Goal: Task Accomplishment & Management: Manage account settings

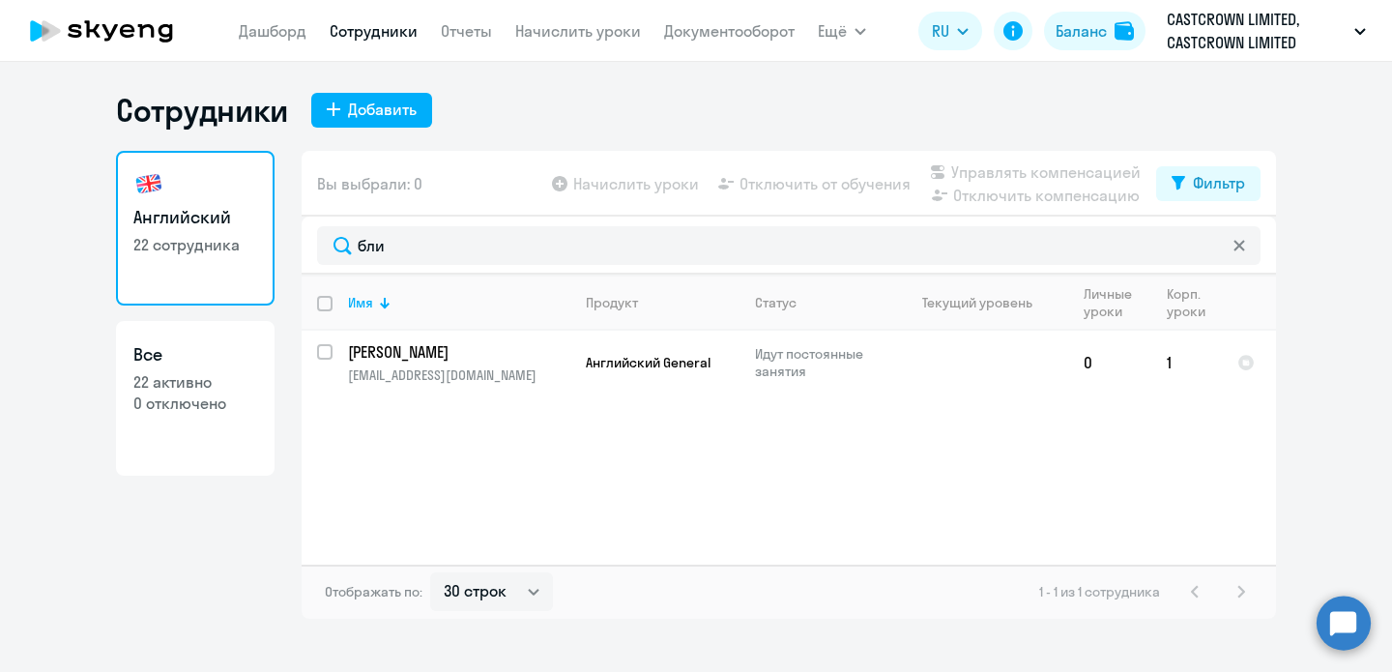
select select "30"
click at [1197, 14] on p "CASTCROWN LIMITED, CASTCROWN LIMITED" at bounding box center [1257, 31] width 180 height 46
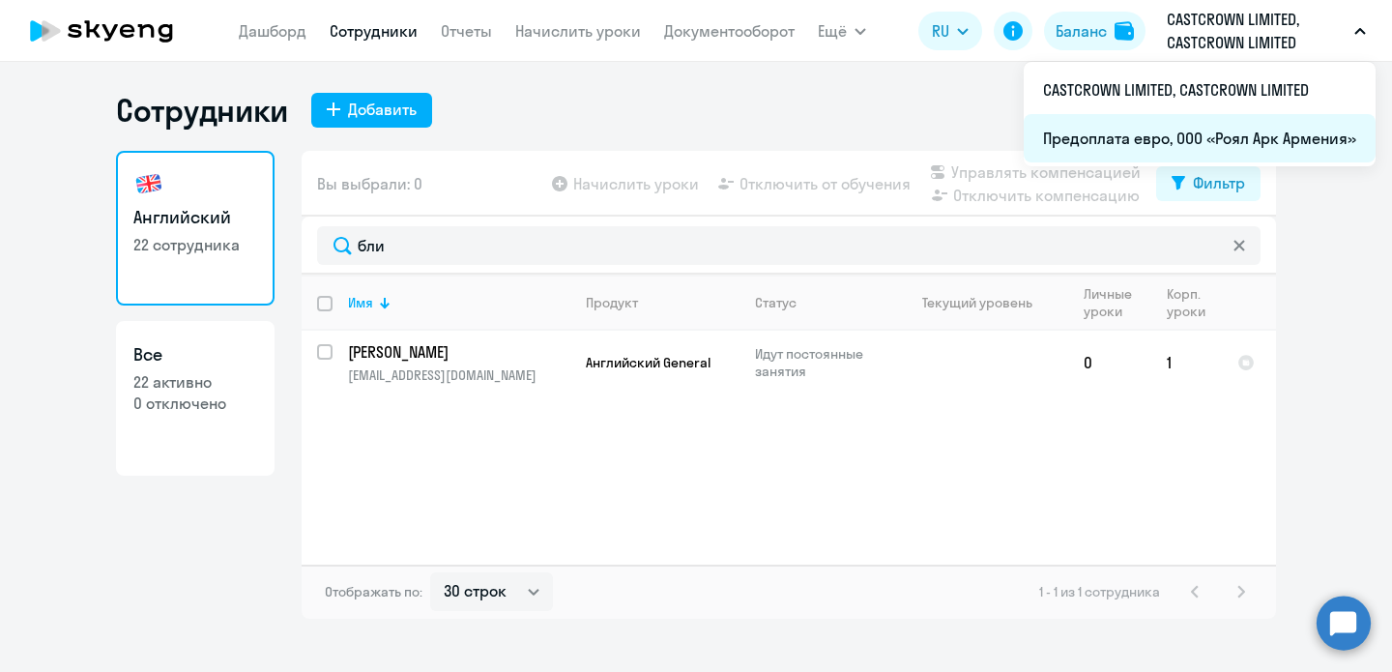
click at [1173, 130] on li "Предоплата евро, ООО «Роял Арк Армения»" at bounding box center [1200, 138] width 352 height 48
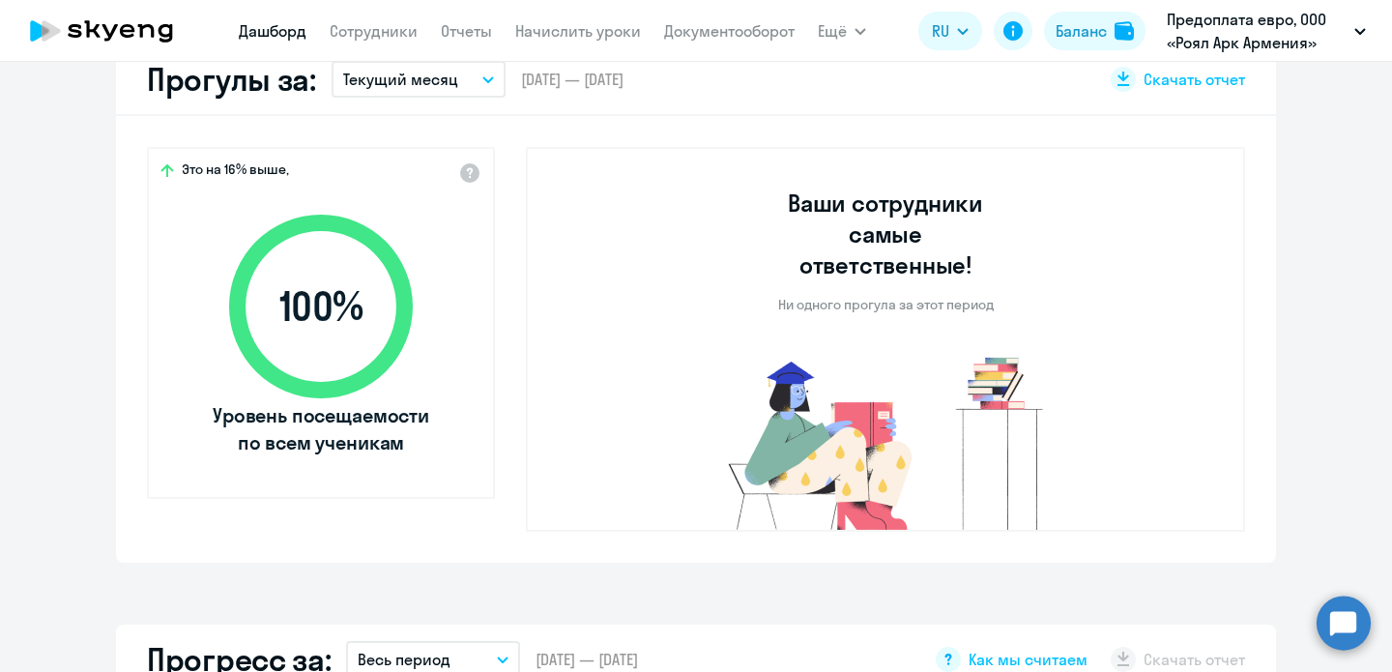
select select "30"
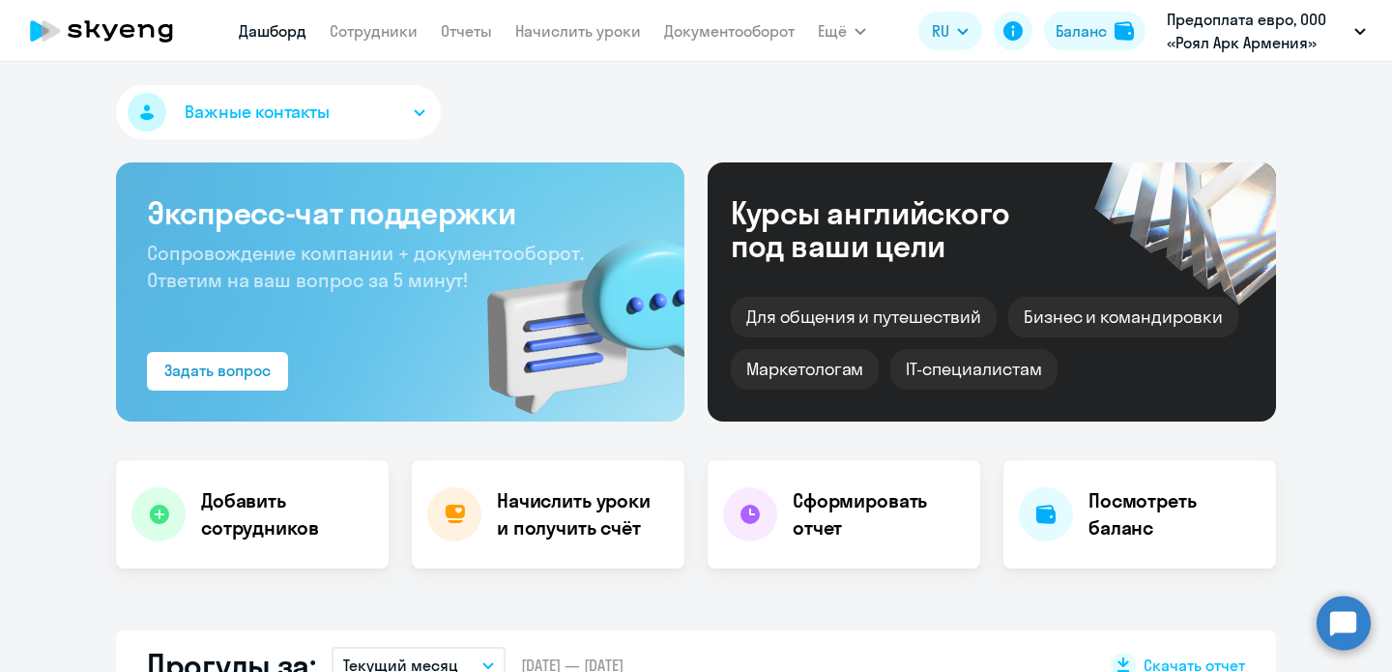
click at [376, 47] on nav "[PERSON_NAME] Отчеты Начислить уроки Документооборот" at bounding box center [517, 31] width 556 height 39
click at [372, 38] on link "Сотрудники" at bounding box center [374, 30] width 88 height 19
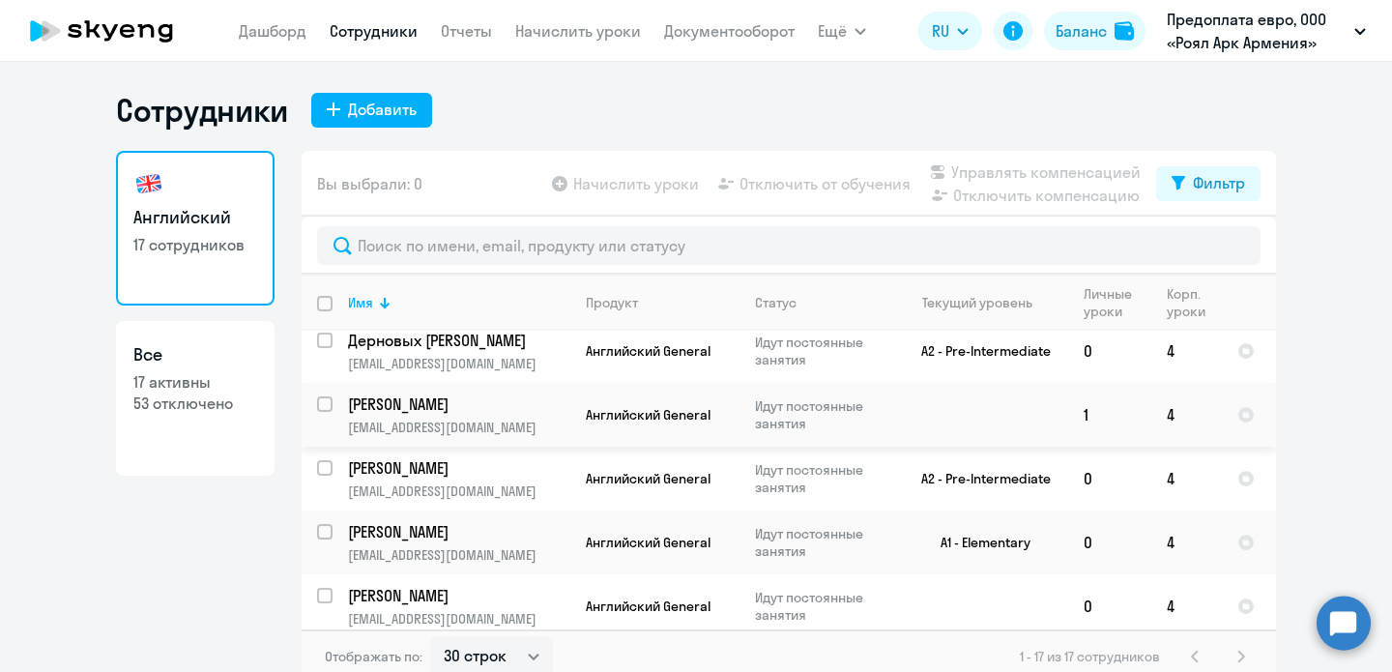
scroll to position [12, 0]
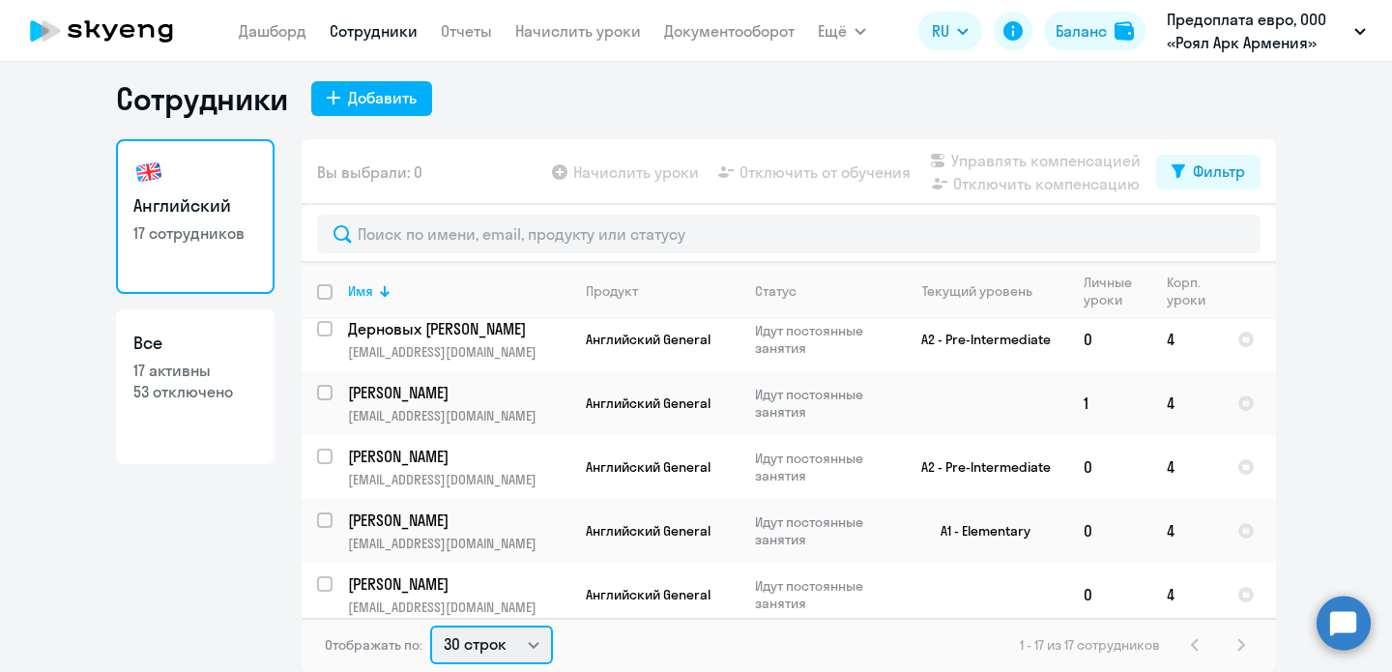
click at [502, 649] on select "30 строк 50 строк 100 строк" at bounding box center [491, 644] width 123 height 39
select select "100"
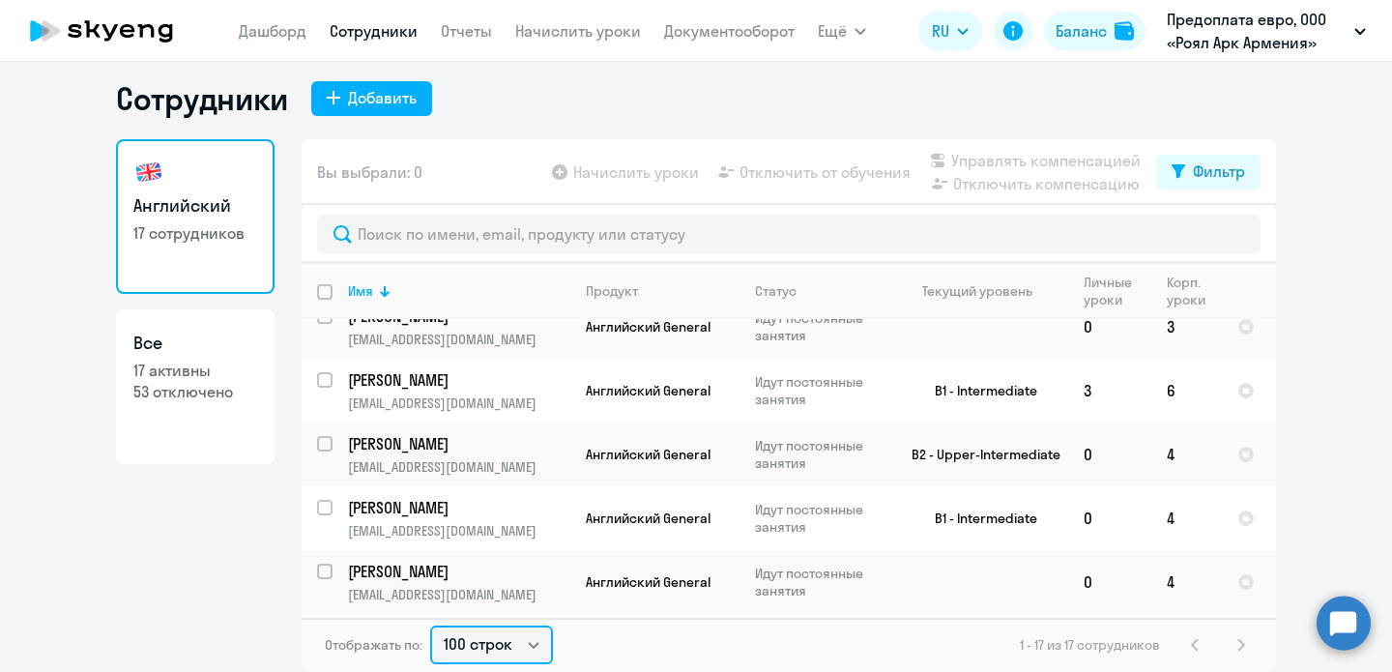
scroll to position [0, 0]
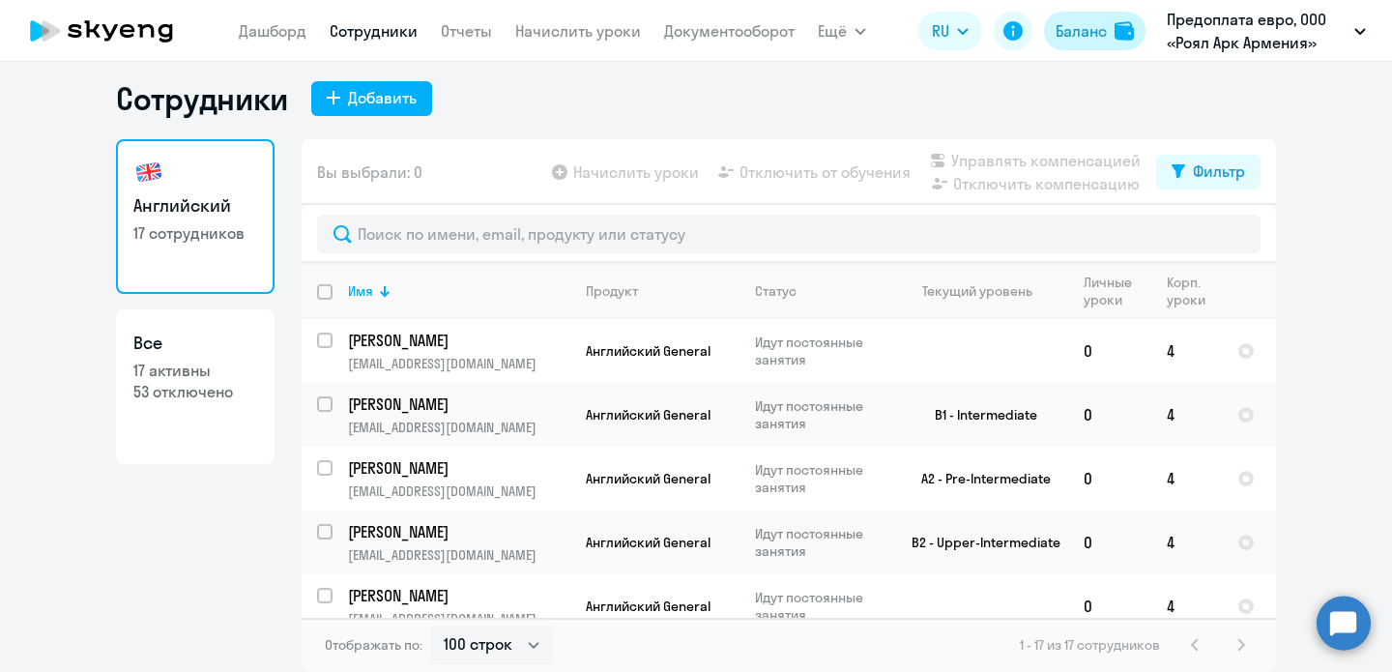
click at [1119, 22] on img at bounding box center [1124, 30] width 19 height 19
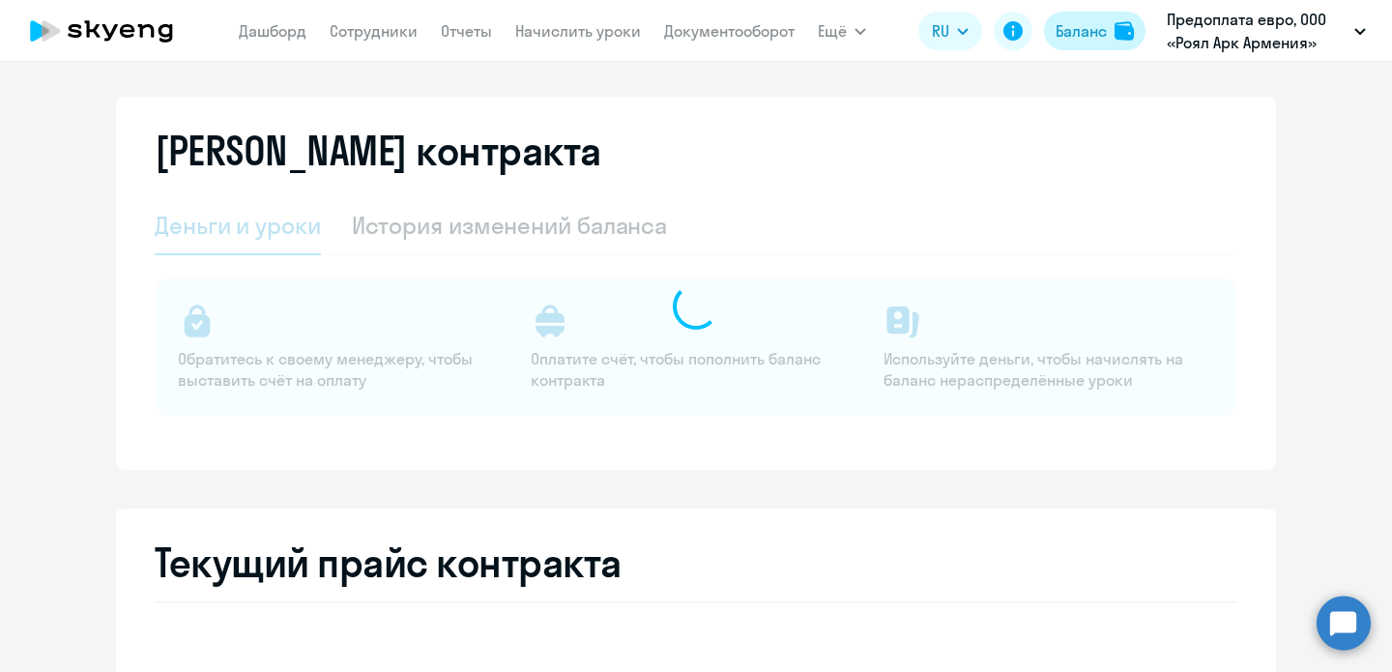
select select "english_adult_not_native_speaker"
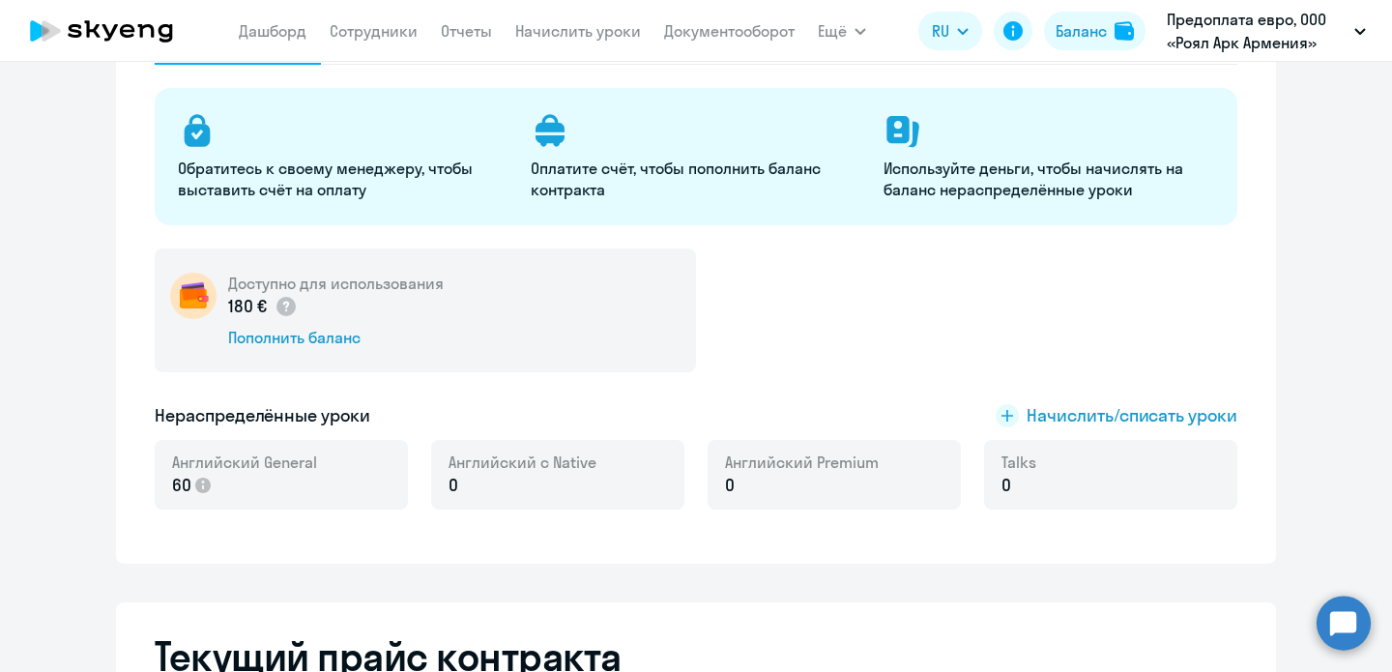
scroll to position [205, 0]
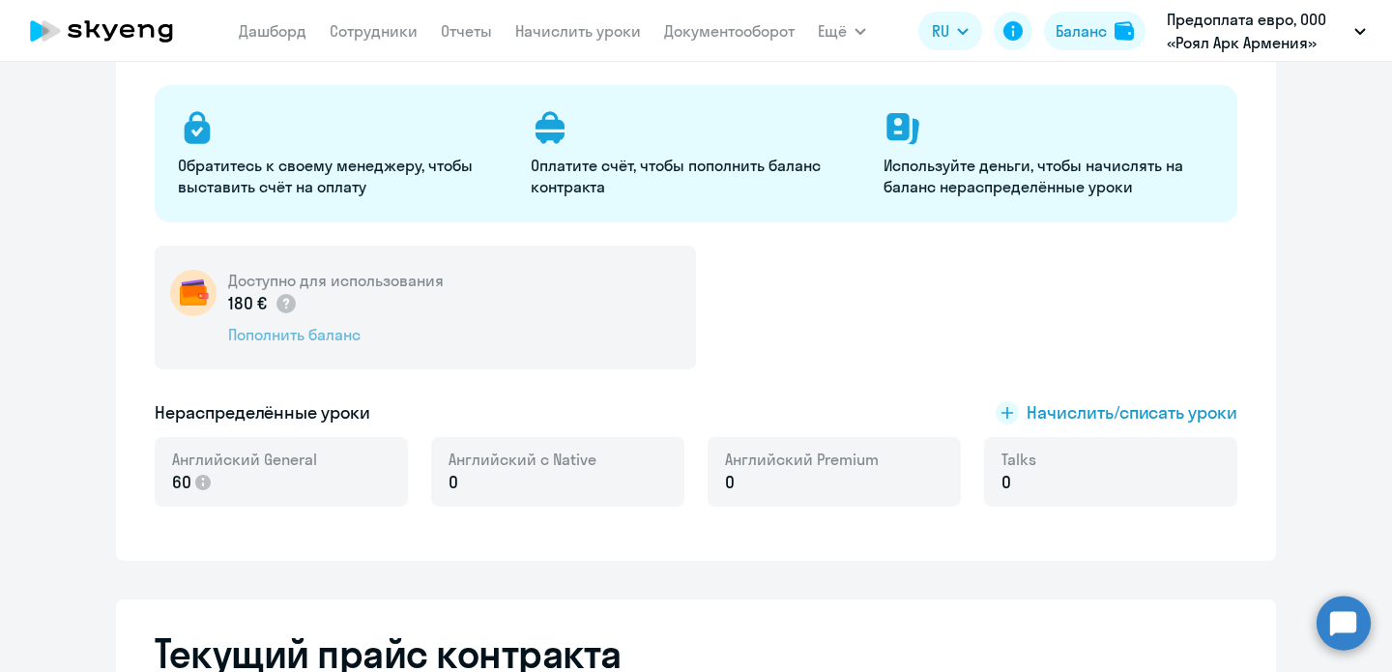
click at [317, 343] on div "Пополнить баланс" at bounding box center [336, 334] width 216 height 21
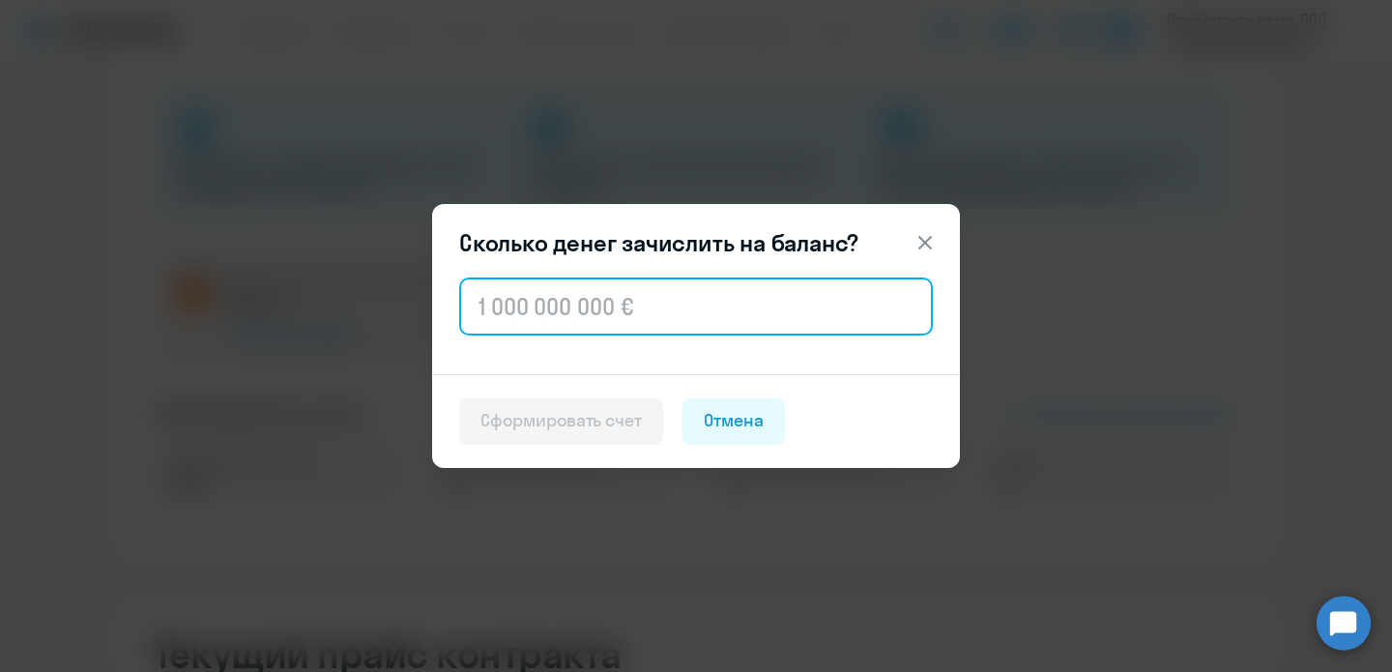
click at [816, 295] on input "text" at bounding box center [696, 306] width 474 height 58
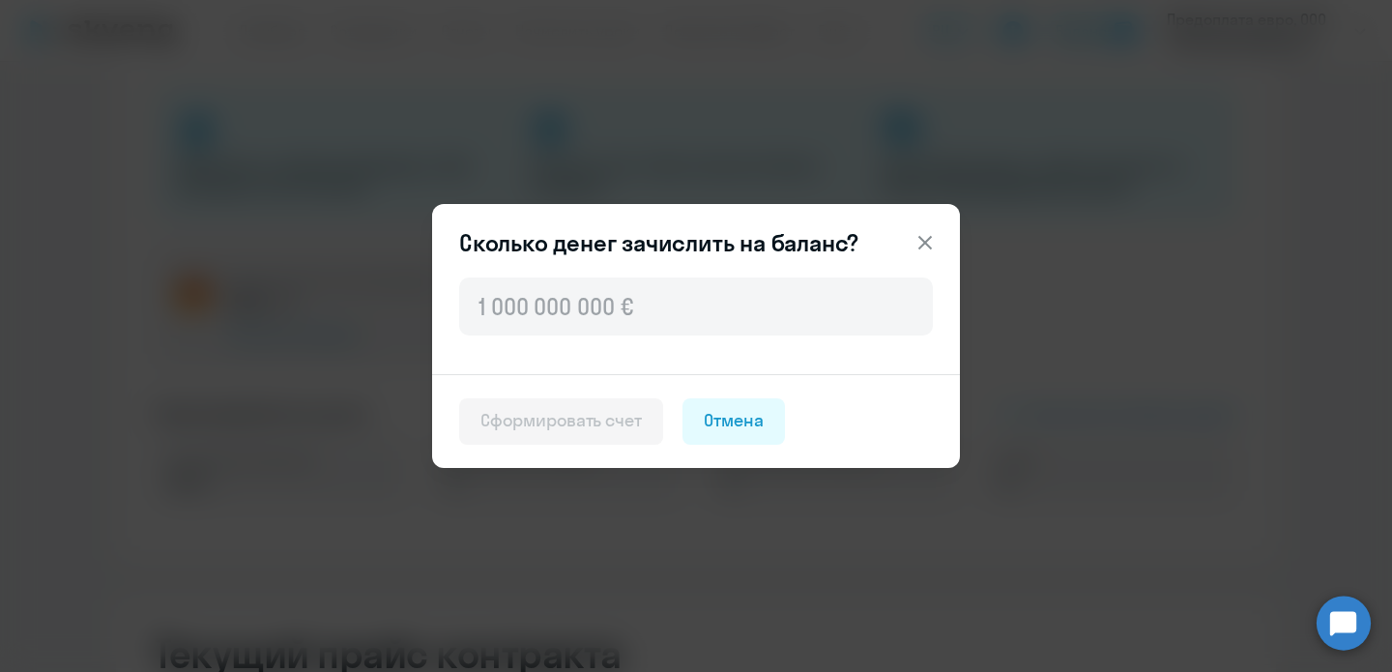
click at [923, 244] on icon at bounding box center [925, 243] width 14 height 14
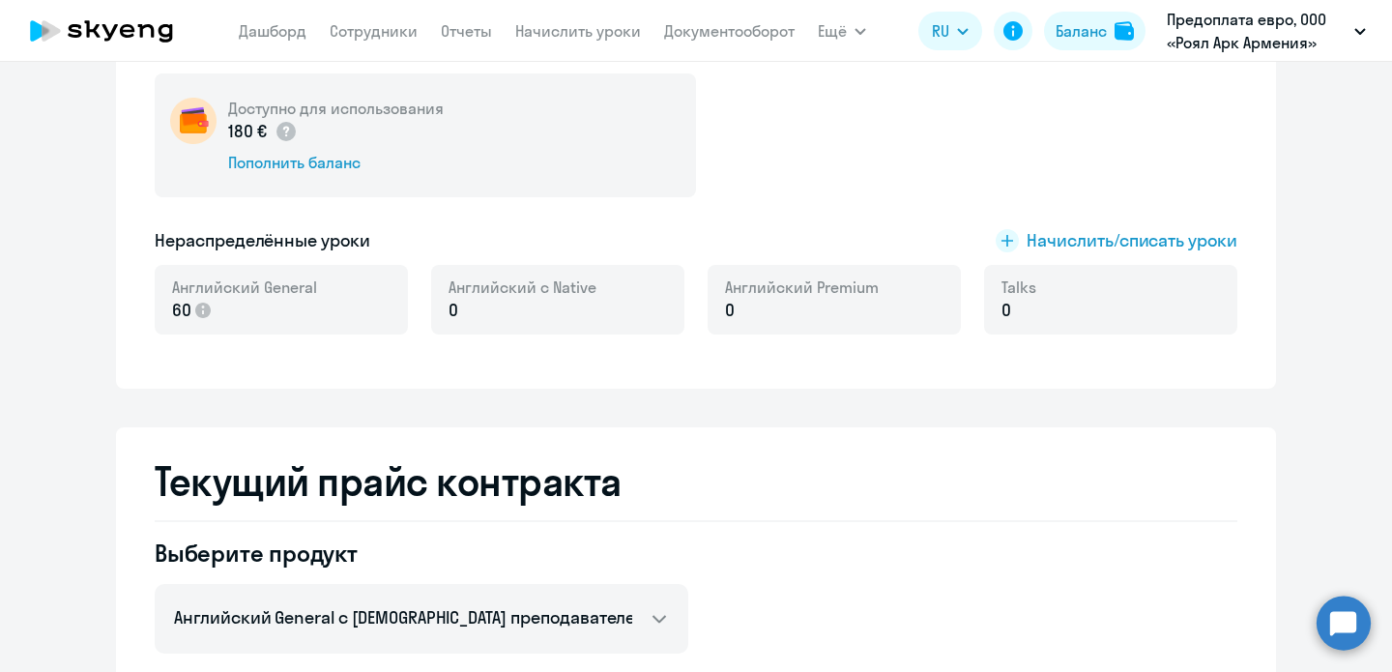
scroll to position [379, 0]
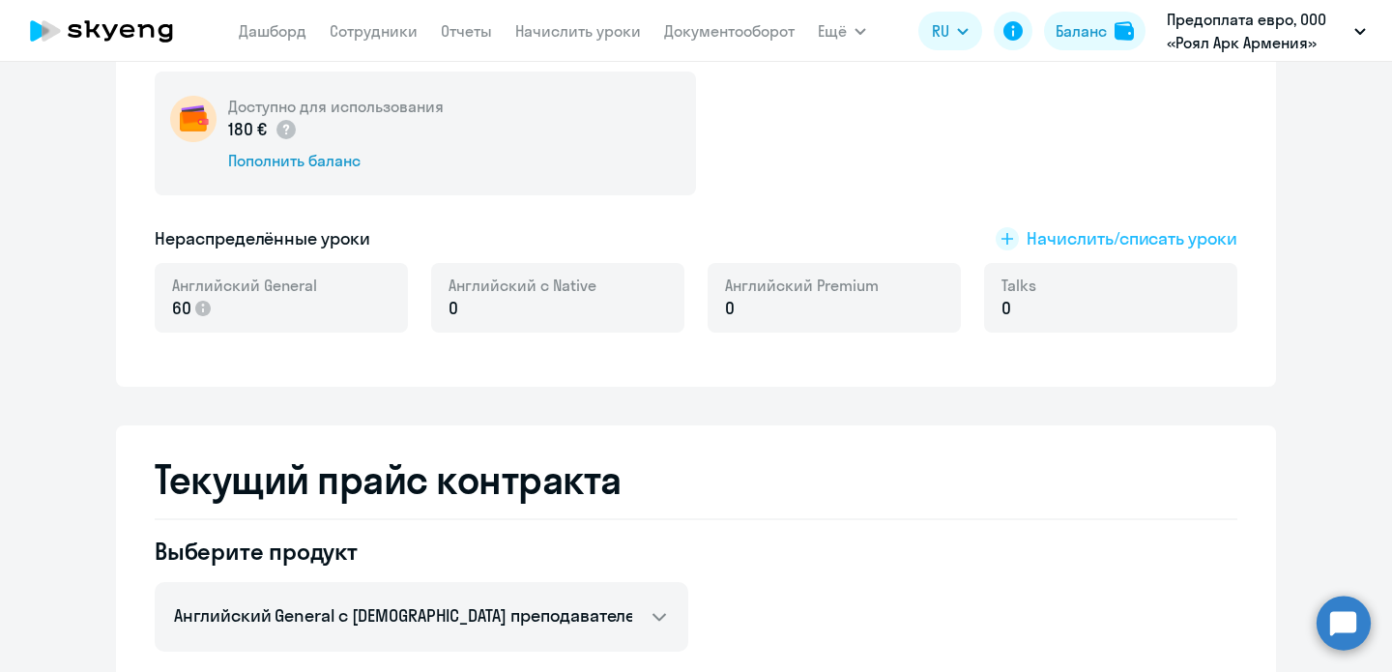
click at [1044, 241] on span "Начислить/списать уроки" at bounding box center [1132, 238] width 211 height 25
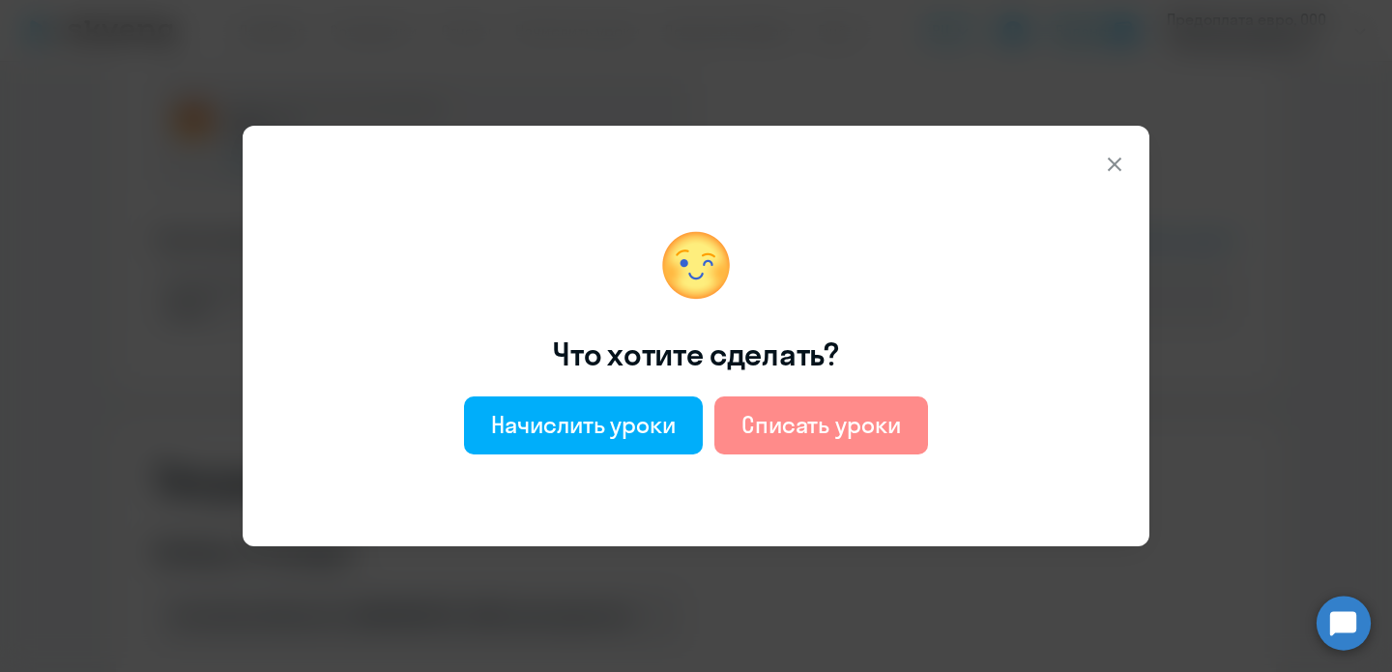
click at [882, 442] on button "Списать уроки" at bounding box center [821, 425] width 214 height 58
select select "english_adult_not_native_speaker"
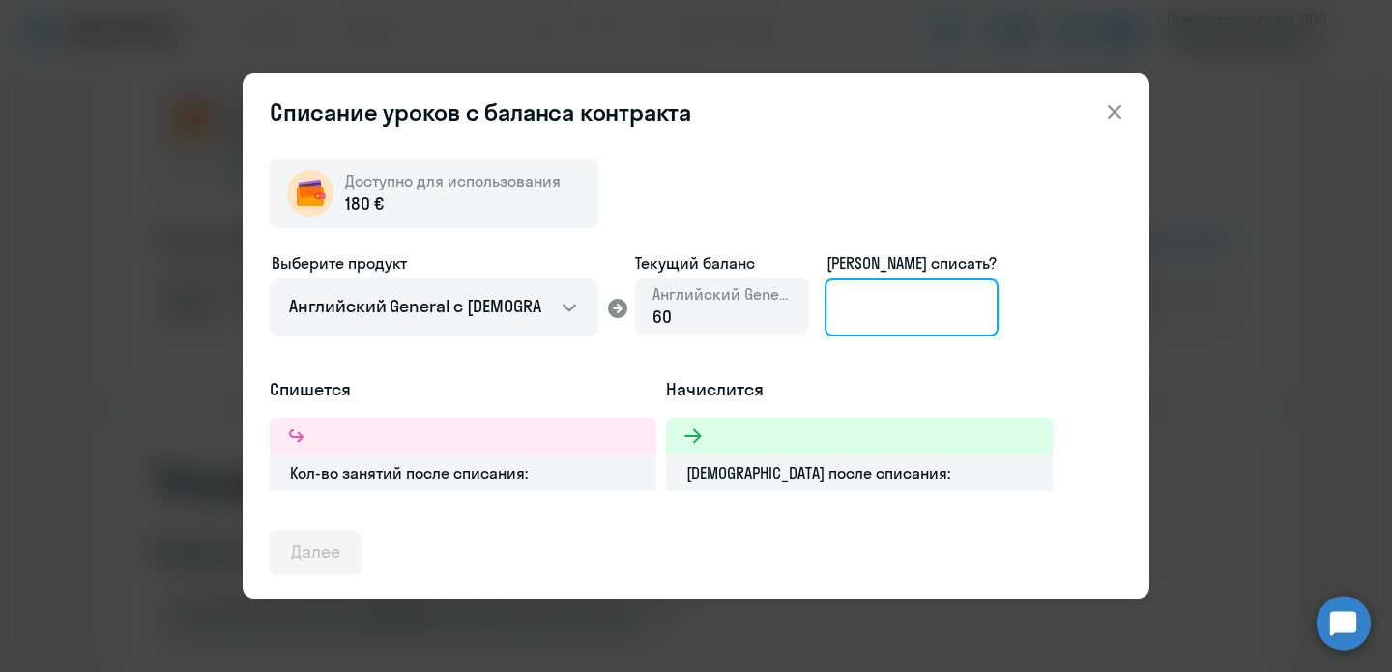
click at [890, 298] on input at bounding box center [912, 307] width 174 height 58
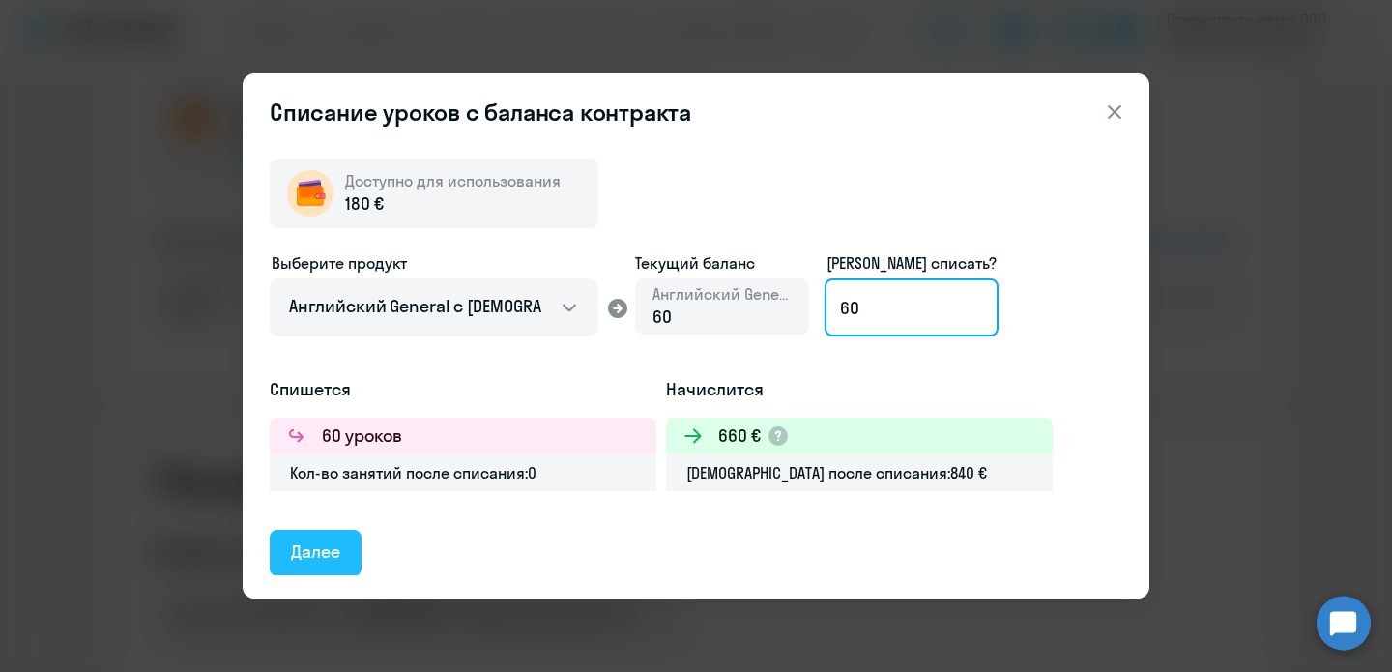
type input "60"
click at [354, 558] on button "Далее" at bounding box center [316, 553] width 92 height 46
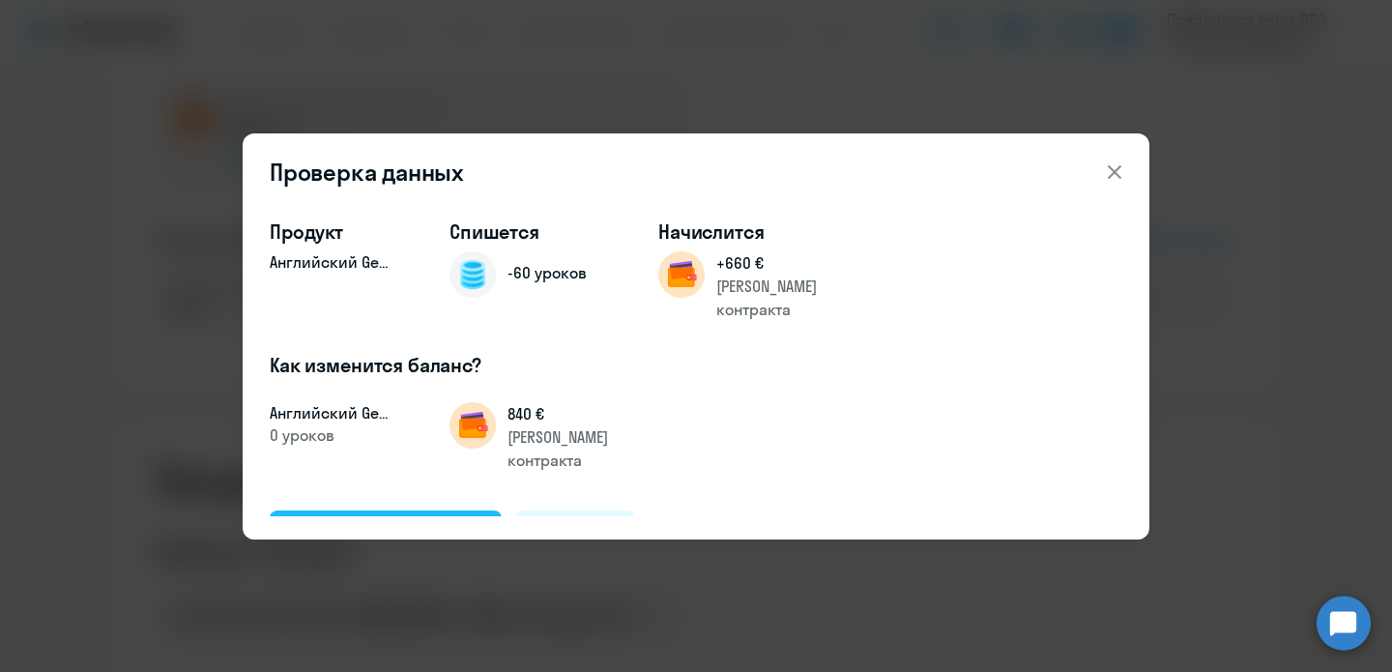
click at [362, 520] on div "Подтвердить и списать" at bounding box center [385, 532] width 189 height 25
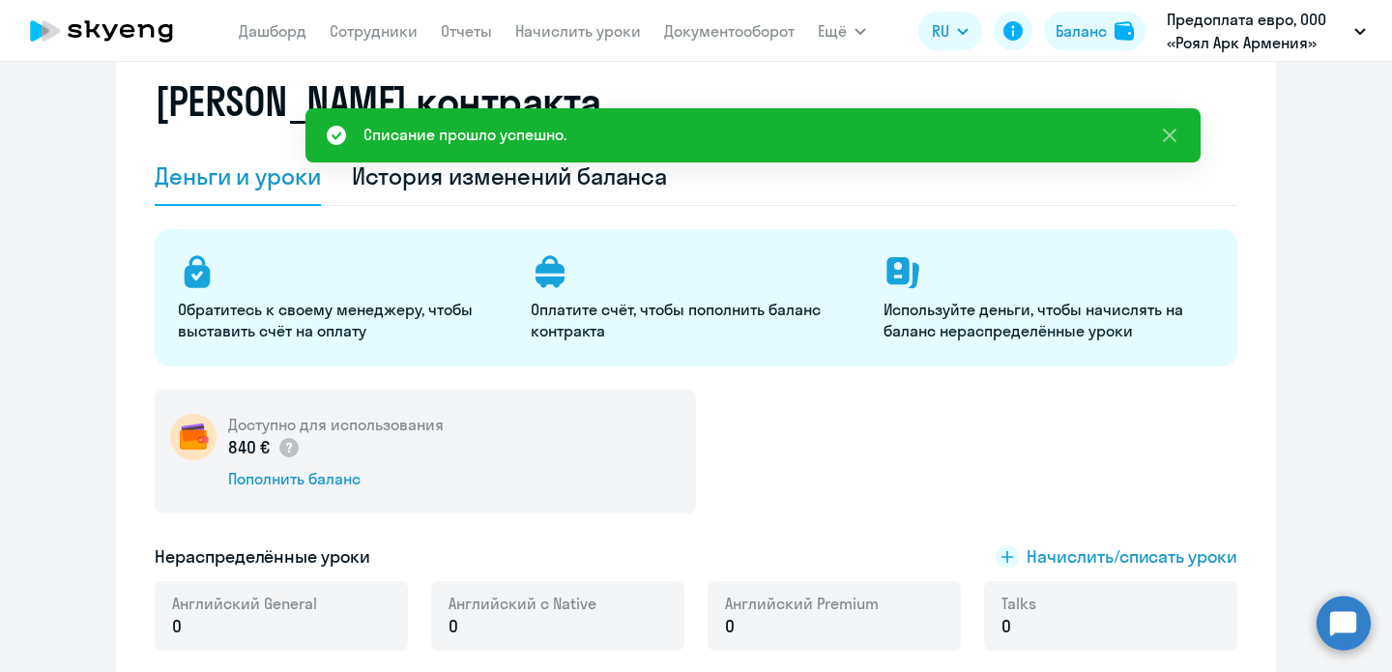
scroll to position [0, 0]
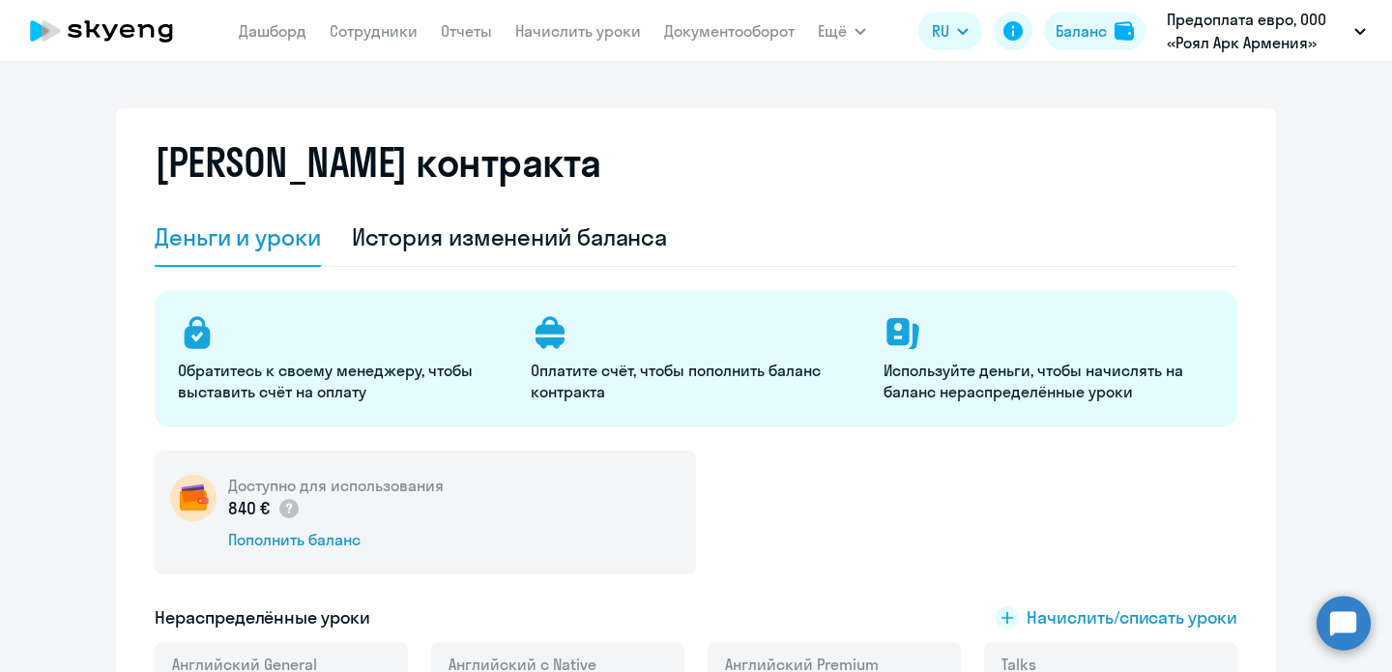
click at [1358, 611] on circle at bounding box center [1344, 622] width 54 height 54
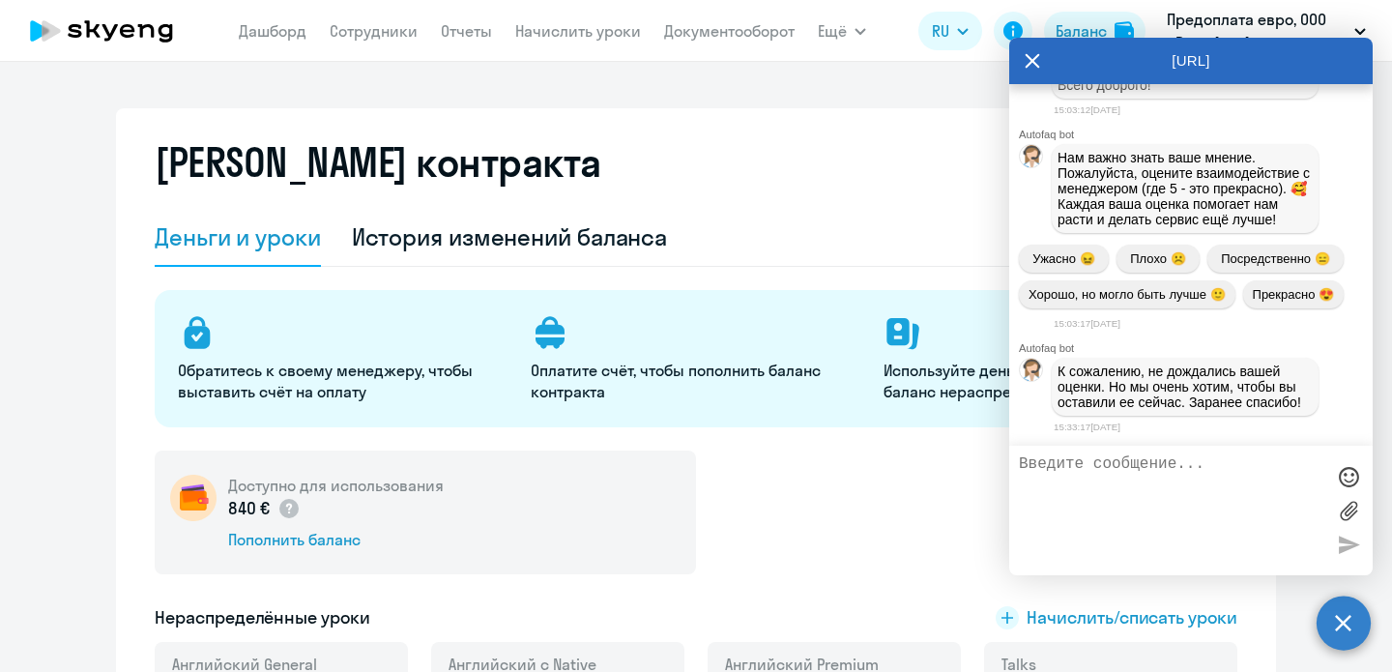
scroll to position [18940, 0]
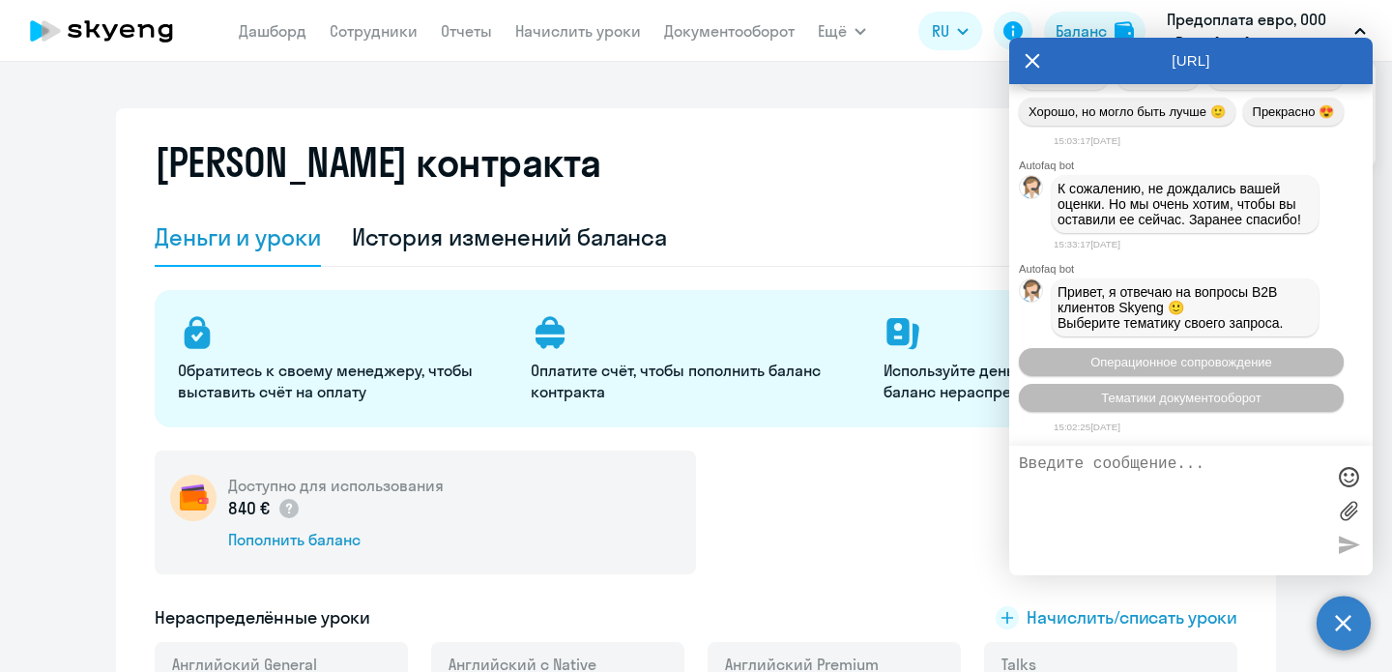
click at [1266, 31] on p "Предоплата евро, ООО «Роял Арк Армения»" at bounding box center [1257, 31] width 180 height 46
click at [1032, 61] on icon at bounding box center [1033, 61] width 14 height 14
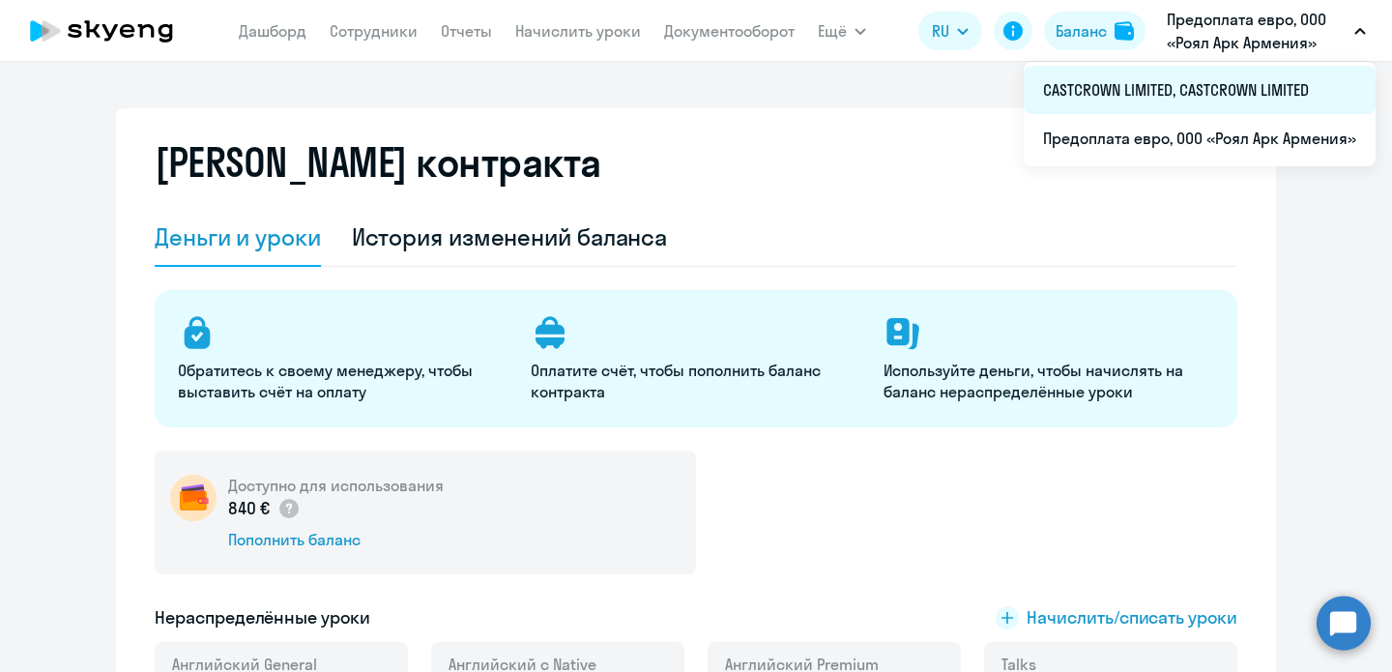
click at [1181, 89] on li "CASTCROWN LIMITED, CASTCROWN LIMITED" at bounding box center [1200, 90] width 352 height 48
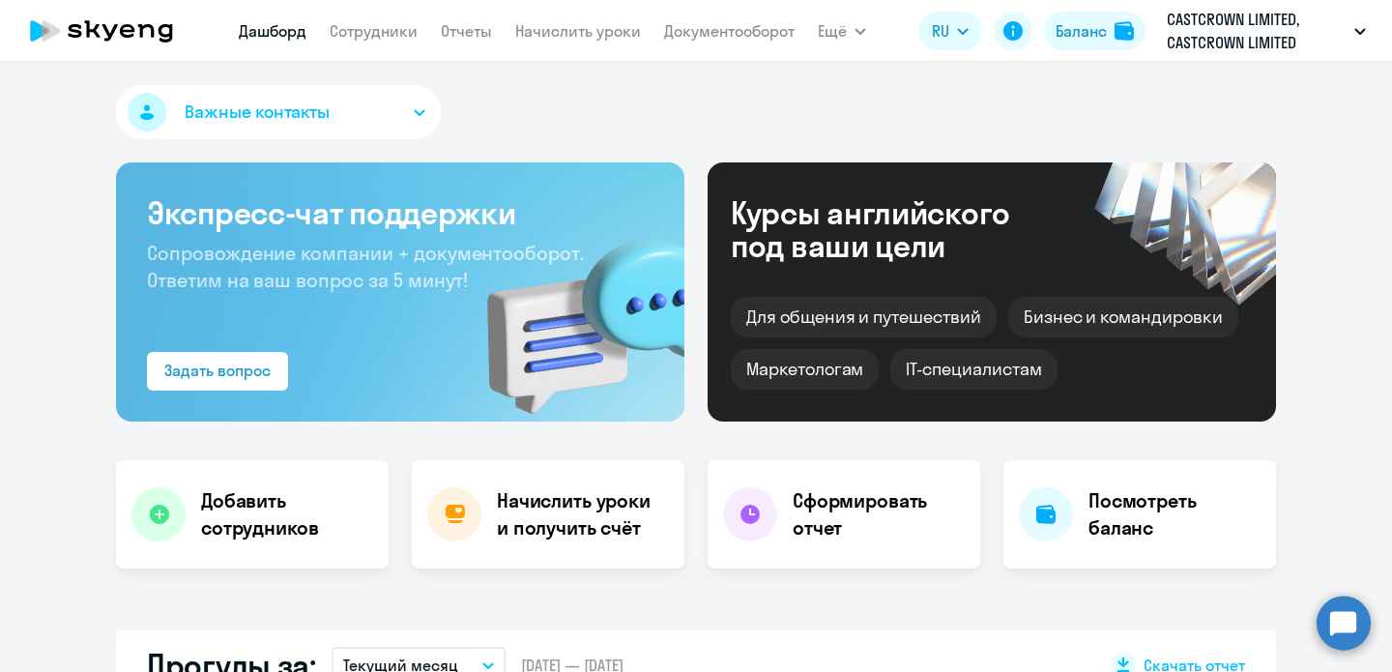
select select "30"
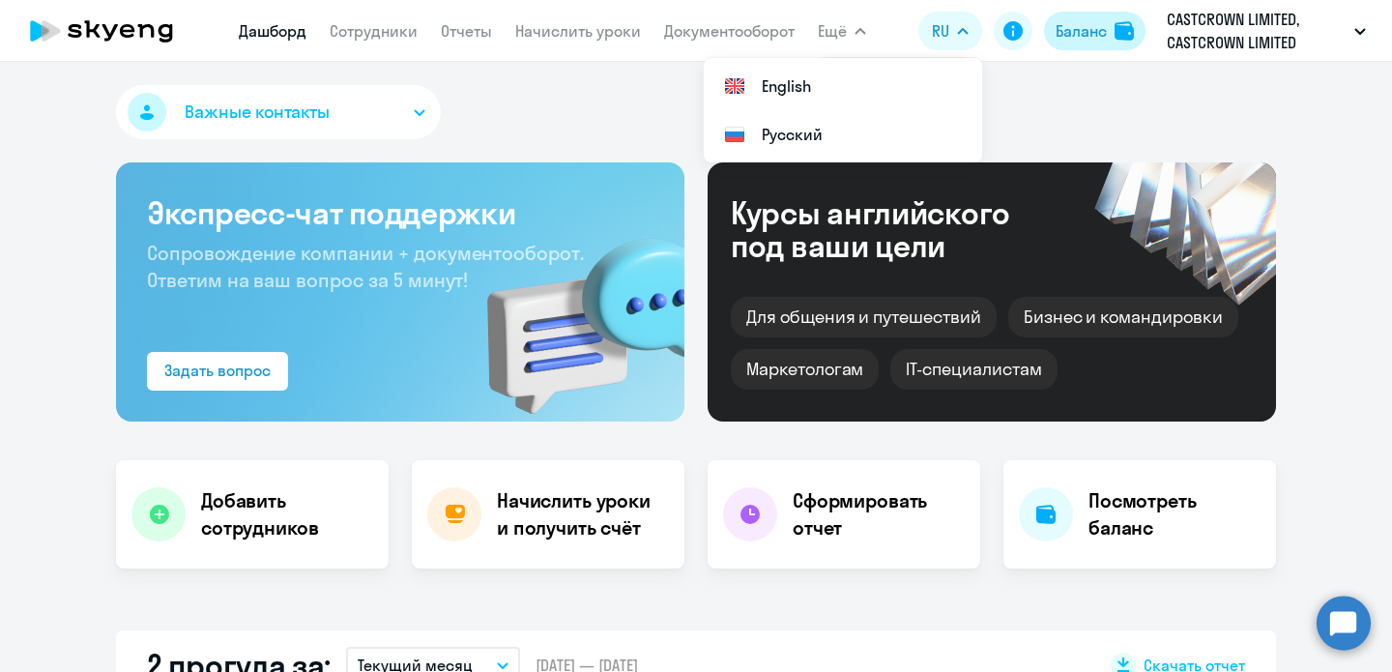
click at [1064, 32] on div "Баланс" at bounding box center [1081, 30] width 51 height 23
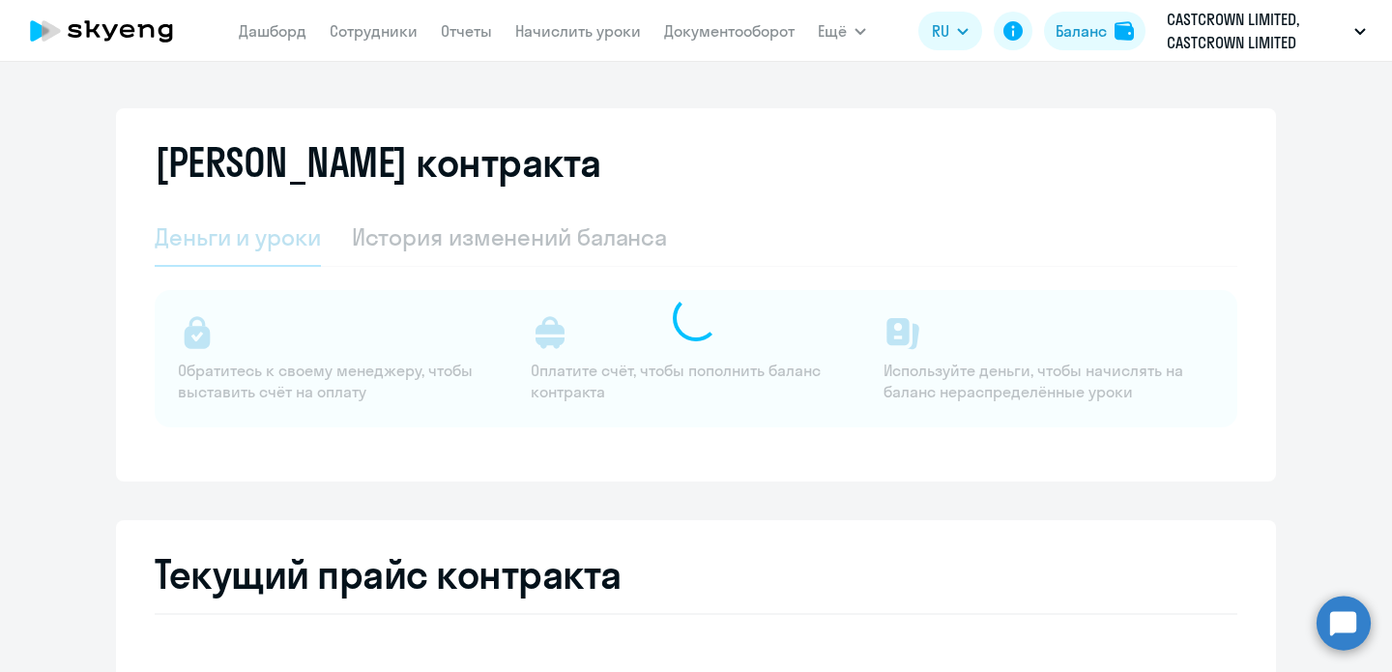
select select "english_adult_not_native_speaker"
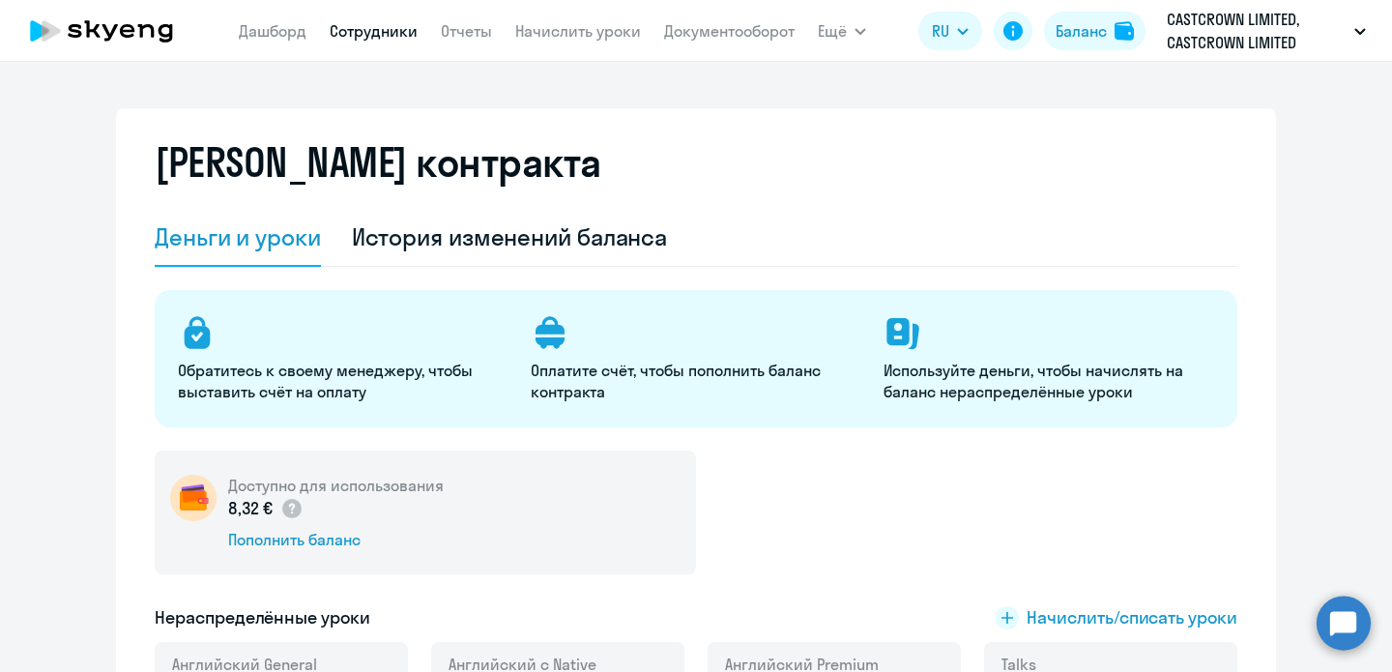
click at [374, 36] on link "Сотрудники" at bounding box center [374, 30] width 88 height 19
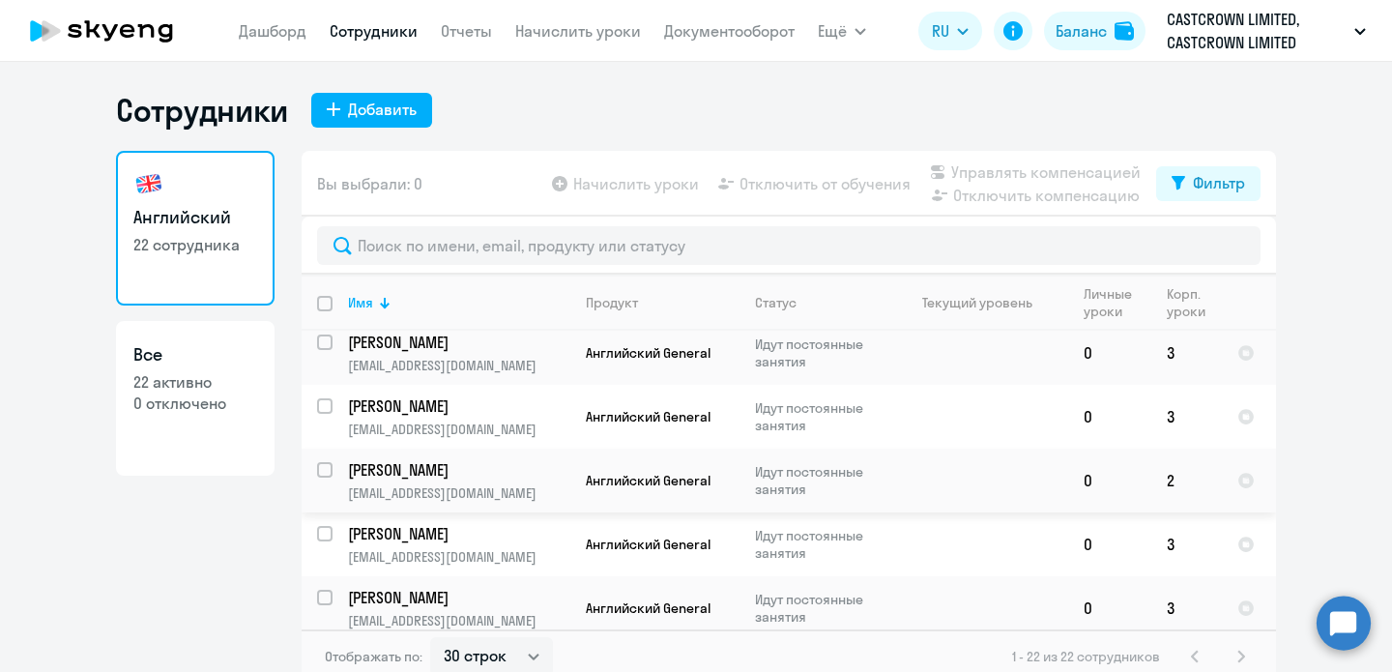
scroll to position [12, 0]
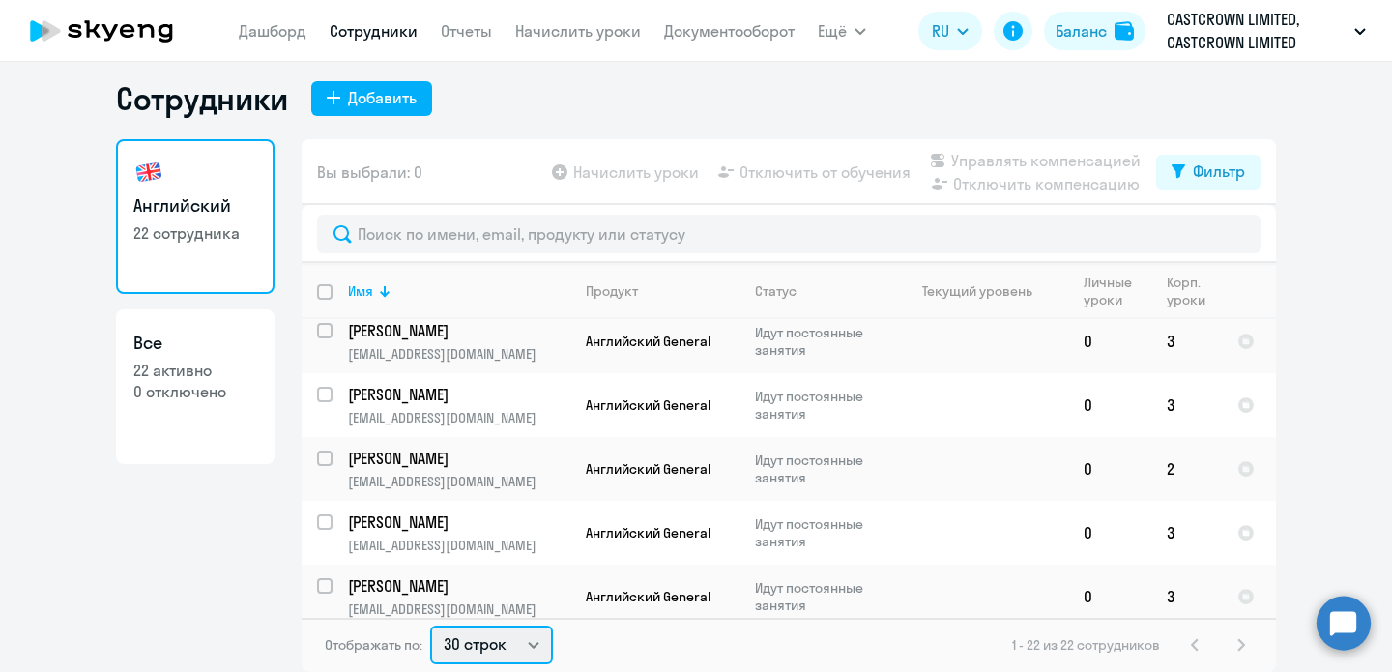
click at [478, 639] on select "30 строк 50 строк 100 строк" at bounding box center [491, 644] width 123 height 39
select select "100"
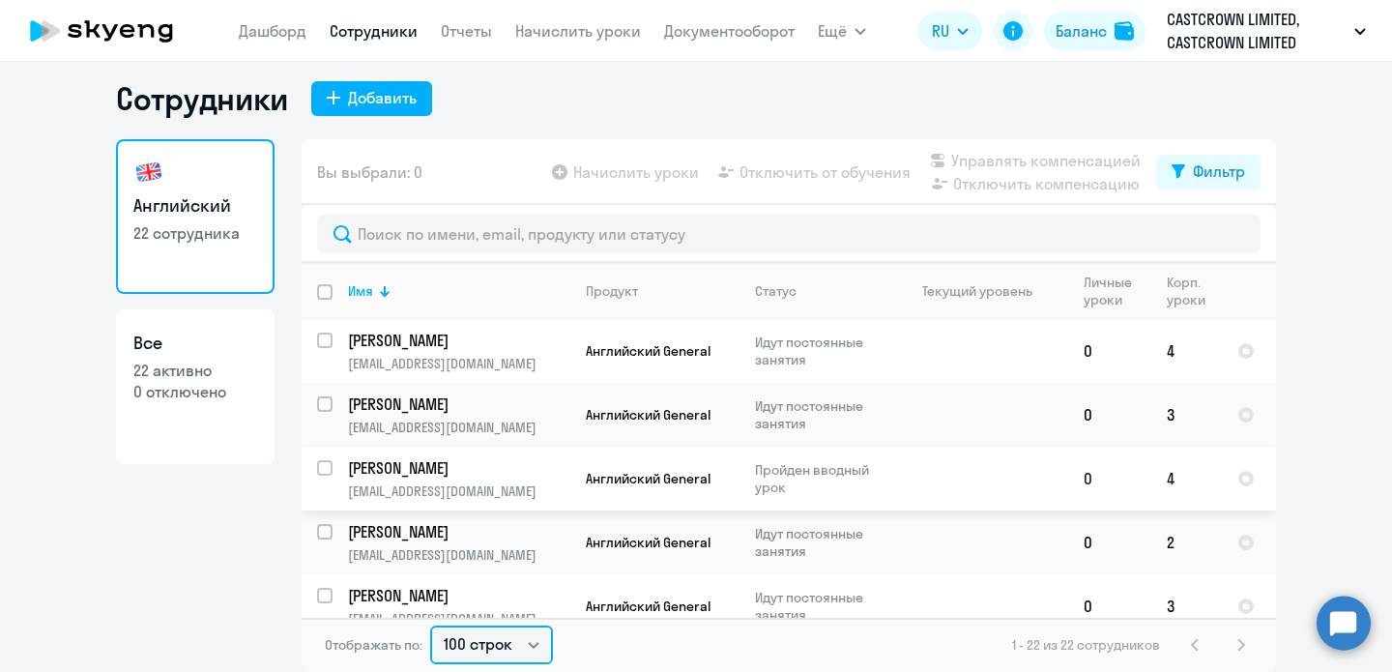
scroll to position [0, 0]
